Goal: Information Seeking & Learning: Learn about a topic

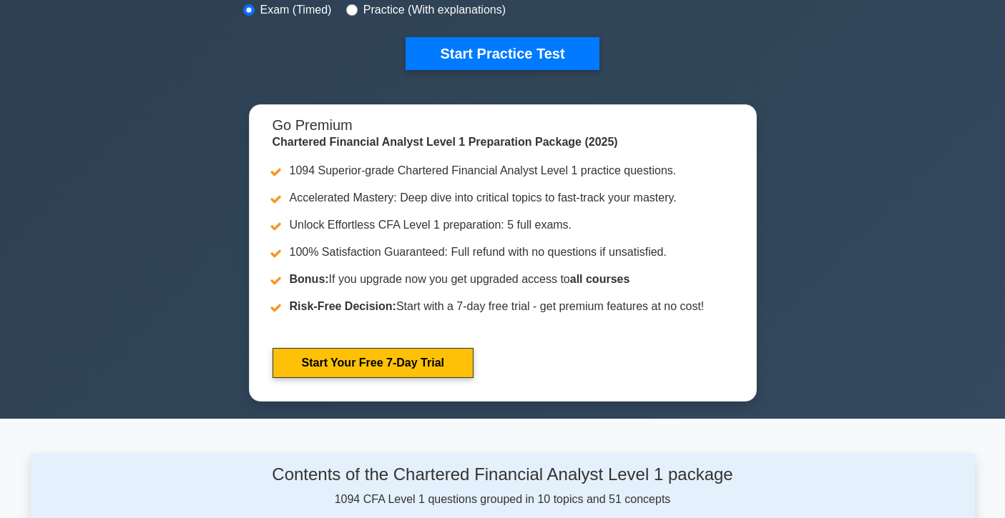
scroll to position [470, 0]
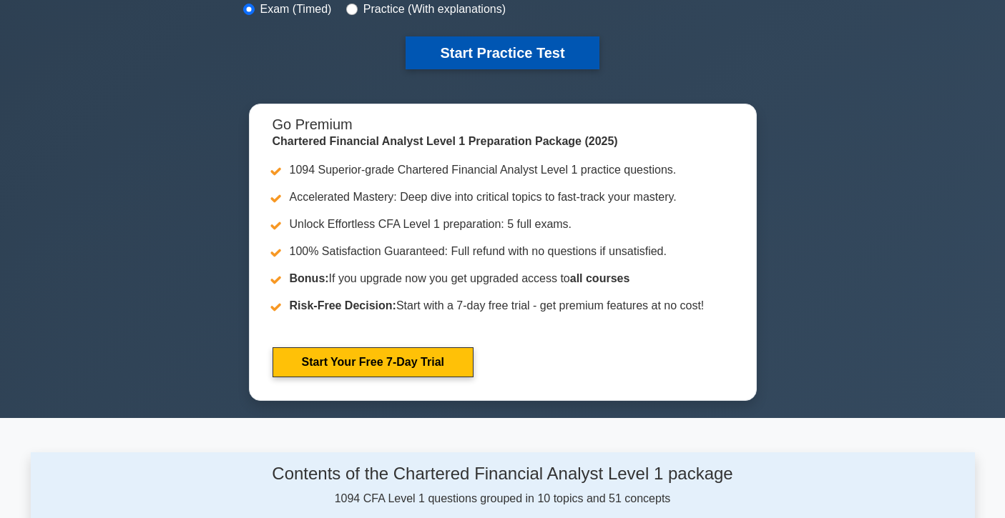
click at [539, 62] on button "Start Practice Test" at bounding box center [501, 52] width 193 height 33
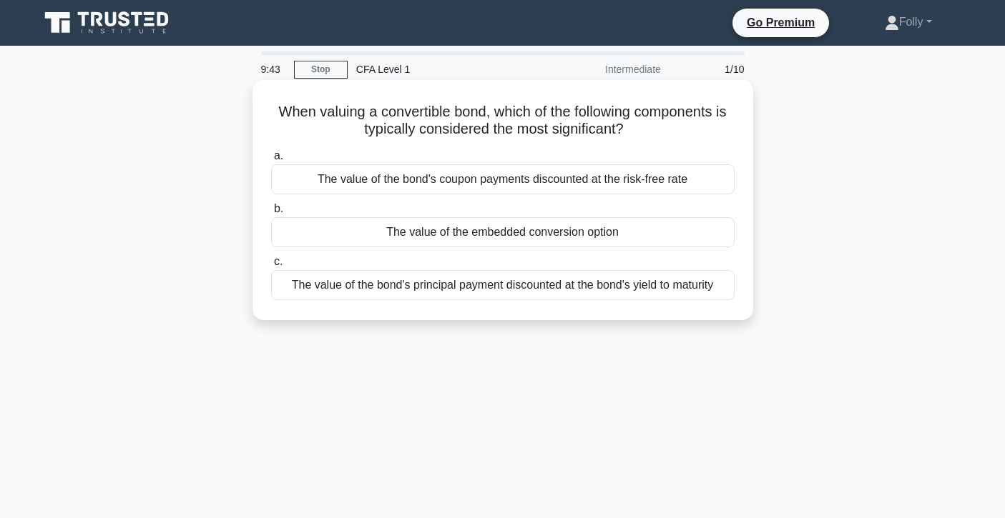
click at [476, 179] on div "The value of the bond's coupon payments discounted at the risk-free rate" at bounding box center [502, 179] width 463 height 30
click at [271, 161] on input "a. The value of the bond's coupon payments discounted at the risk-free rate" at bounding box center [271, 156] width 0 height 9
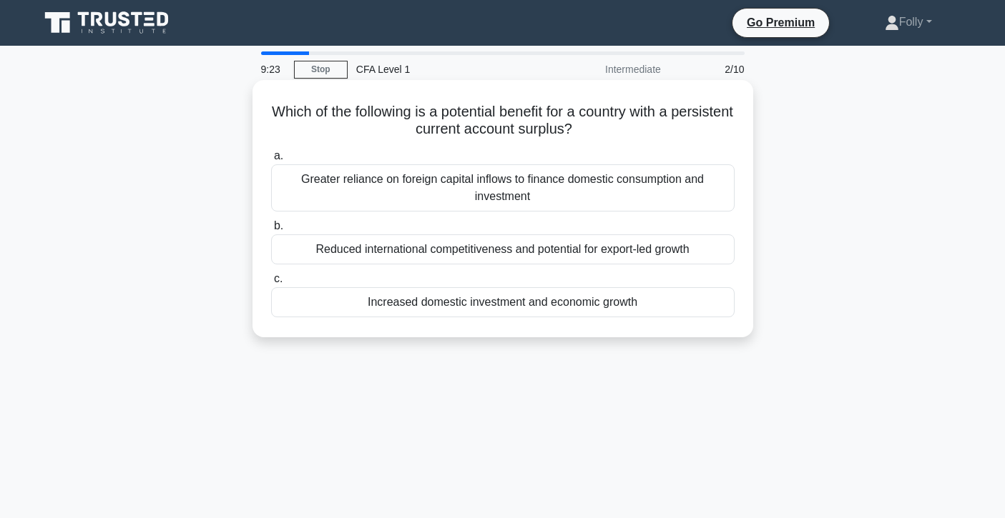
click at [414, 172] on div "Greater reliance on foreign capital inflows to finance domestic consumption and…" at bounding box center [502, 187] width 463 height 47
click at [271, 161] on input "a. Greater reliance on foreign capital inflows to finance domestic consumption …" at bounding box center [271, 156] width 0 height 9
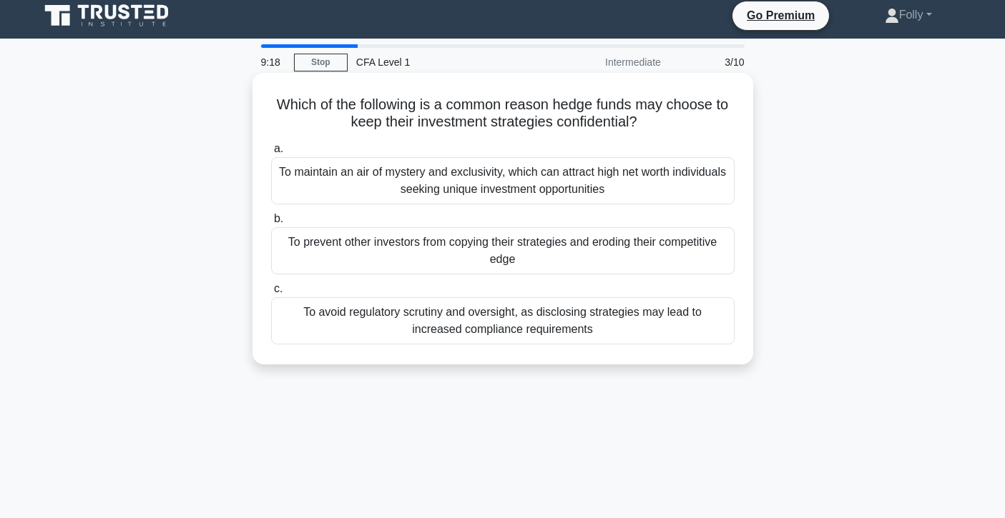
scroll to position [6, 0]
